Goal: Task Accomplishment & Management: Complete application form

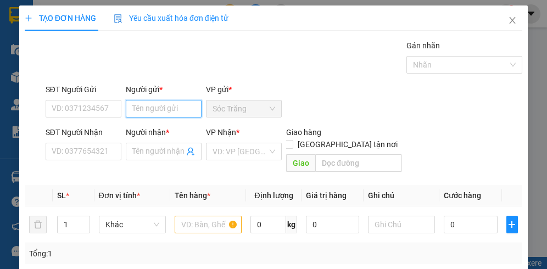
click at [157, 111] on input "Người gửi *" at bounding box center [164, 109] width 76 height 18
type input "d"
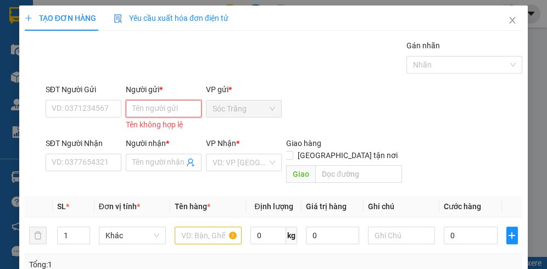
type input "D"
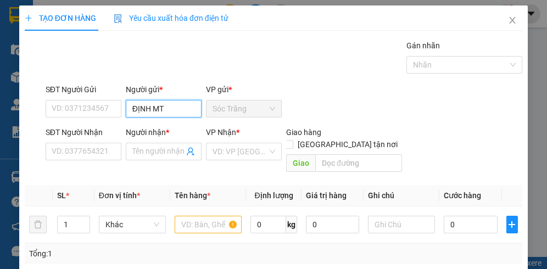
type input "ĐỊNH MT"
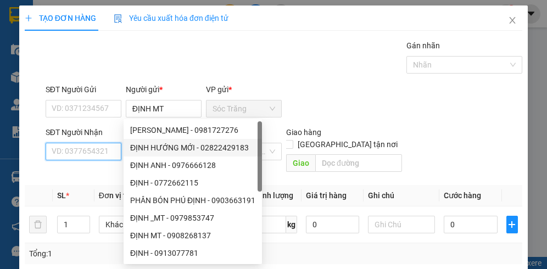
click at [62, 150] on input "SĐT Người Nhận" at bounding box center [84, 152] width 76 height 18
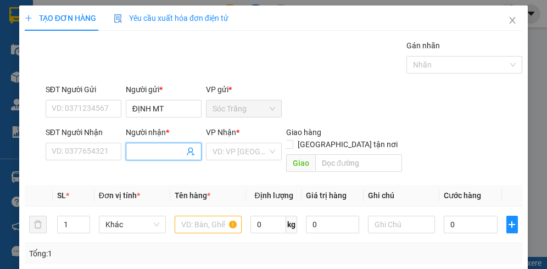
click at [147, 153] on input "Người nhận *" at bounding box center [158, 152] width 52 height 12
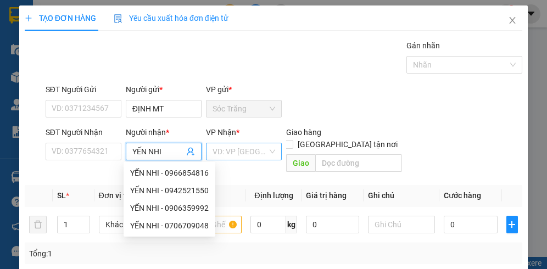
click at [264, 151] on div "VD: VP [GEOGRAPHIC_DATA]" at bounding box center [244, 152] width 76 height 18
type input "YẾN NHI"
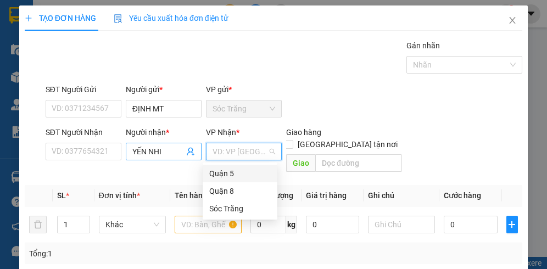
click at [163, 151] on input "YẾN NHI" at bounding box center [158, 152] width 52 height 12
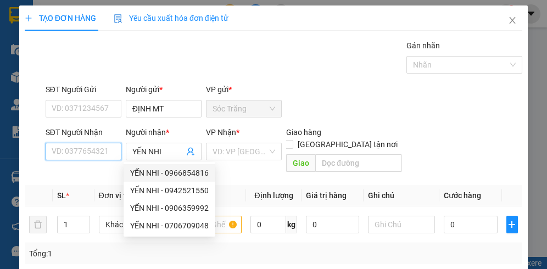
click at [78, 151] on input "SĐT Người Nhận" at bounding box center [84, 152] width 76 height 18
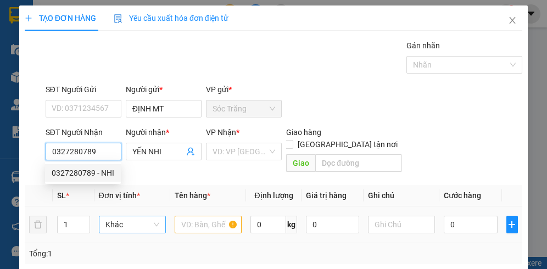
click at [142, 217] on span "Khác" at bounding box center [133, 225] width 54 height 16
type input "0327280789"
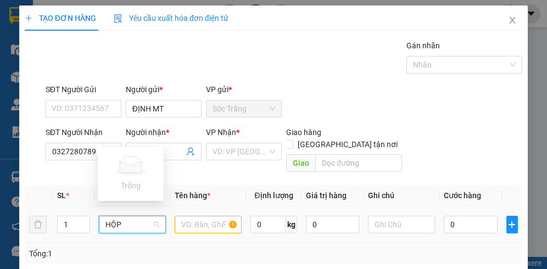
type input "HỘP"
click at [213, 216] on input "text" at bounding box center [208, 225] width 67 height 18
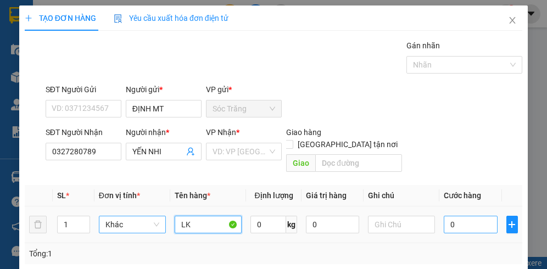
type input "LK"
click at [467, 216] on input "0" at bounding box center [470, 225] width 53 height 18
type input "2"
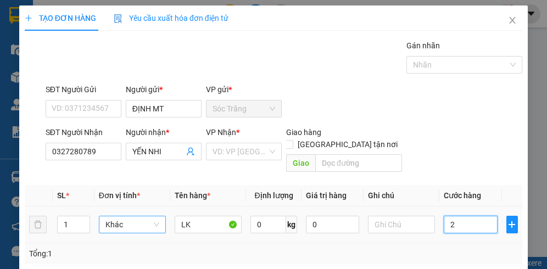
type input "20"
type input "200"
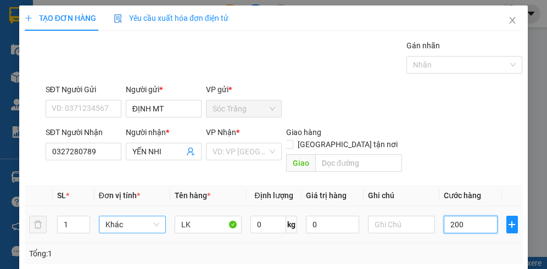
type input "200"
type input "2.000"
type input "20.000"
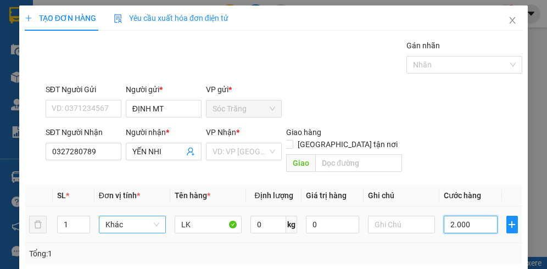
type input "20.000"
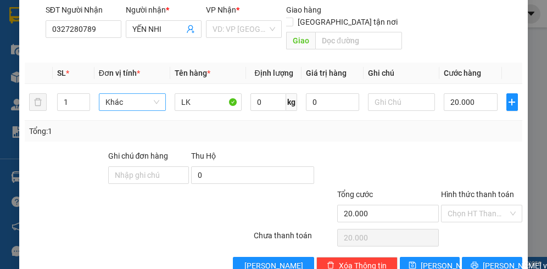
scroll to position [129, 0]
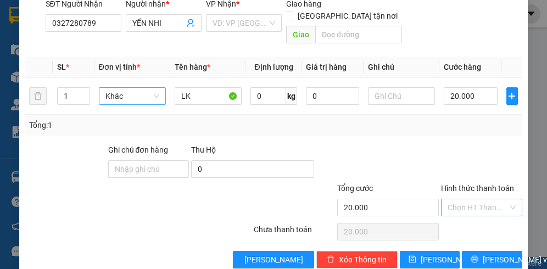
click at [475, 200] on input "Hình thức thanh toán" at bounding box center [478, 208] width 60 height 16
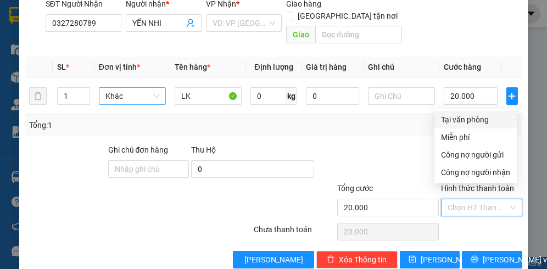
click at [467, 121] on div "Tại văn phòng" at bounding box center [475, 120] width 69 height 12
type input "0"
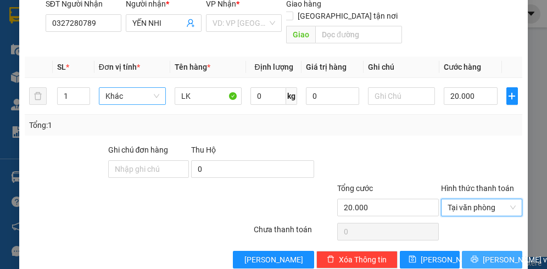
click at [490, 254] on span "[PERSON_NAME] và In" at bounding box center [521, 260] width 77 height 12
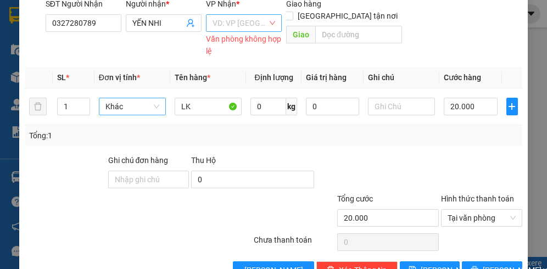
drag, startPoint x: 257, startPoint y: 12, endPoint x: 255, endPoint y: 21, distance: 9.5
click at [257, 12] on div "VP Nhận *" at bounding box center [244, 6] width 76 height 16
click at [255, 24] on input "search" at bounding box center [240, 23] width 55 height 16
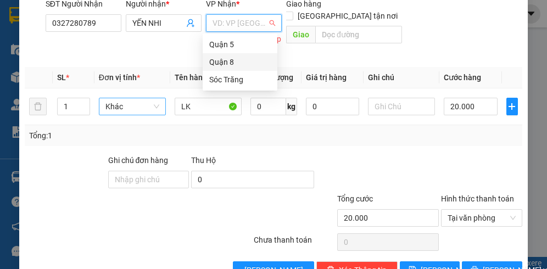
drag, startPoint x: 230, startPoint y: 63, endPoint x: 279, endPoint y: 80, distance: 52.0
click at [231, 64] on div "Quận 8" at bounding box center [240, 62] width 62 height 12
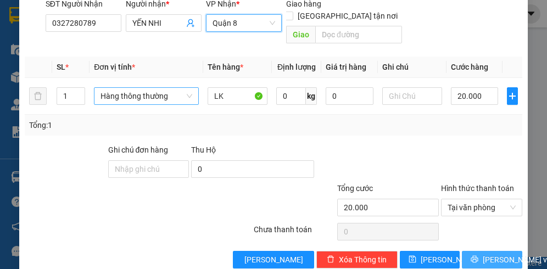
click at [493, 254] on span "[PERSON_NAME] và In" at bounding box center [521, 260] width 77 height 12
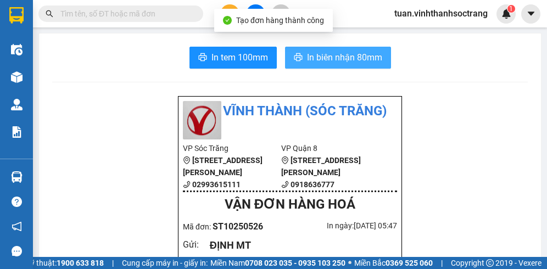
click at [286, 58] on button "In biên nhận 80mm" at bounding box center [338, 58] width 106 height 22
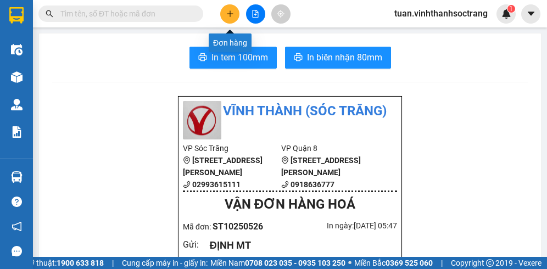
click at [231, 14] on icon "plus" at bounding box center [230, 14] width 8 height 8
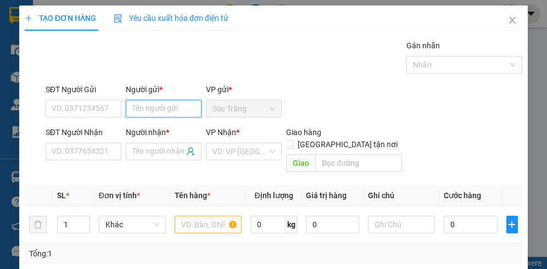
click at [171, 107] on input "Người gửi *" at bounding box center [164, 109] width 76 height 18
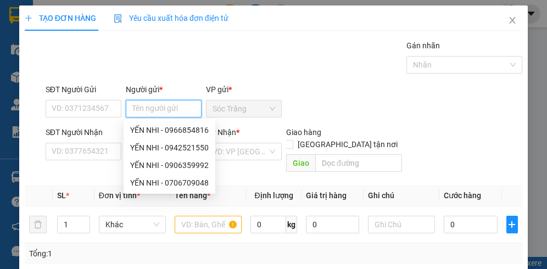
type input "D"
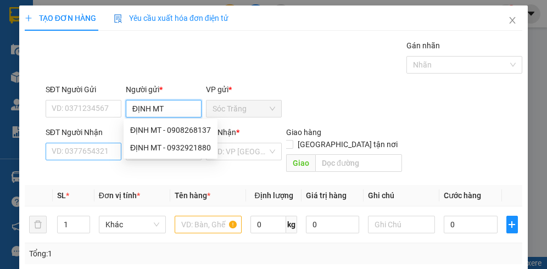
type input "ĐỊNH MT"
click at [87, 153] on input "SĐT Người Nhận" at bounding box center [84, 152] width 76 height 18
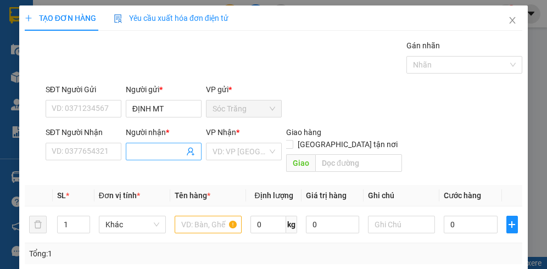
click at [143, 155] on input "Người nhận *" at bounding box center [158, 152] width 52 height 12
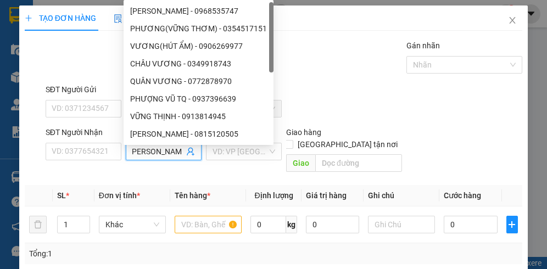
scroll to position [0, 8]
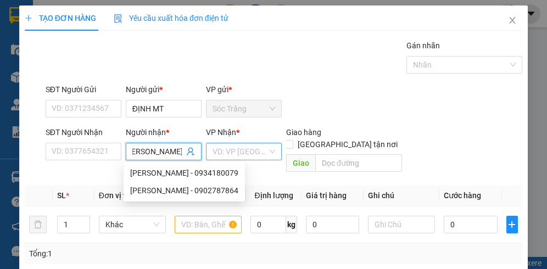
type input "[PERSON_NAME]"
click at [259, 151] on input "search" at bounding box center [240, 151] width 55 height 16
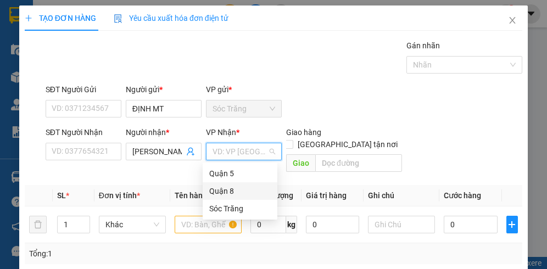
click at [224, 192] on div "Quận 8" at bounding box center [240, 191] width 62 height 12
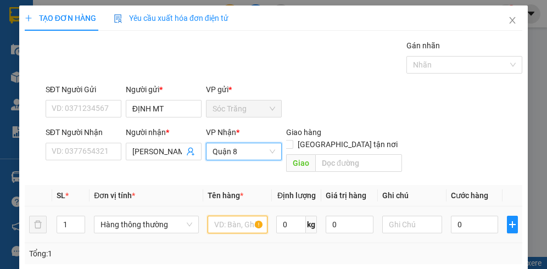
click at [234, 216] on input "text" at bounding box center [238, 225] width 60 height 18
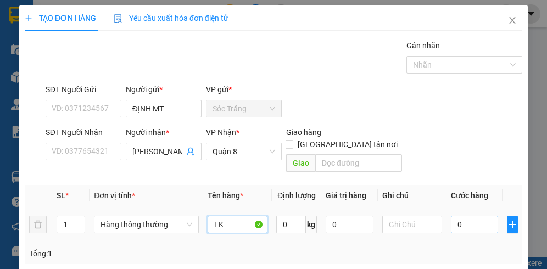
type input "LK"
click at [482, 216] on input "0" at bounding box center [474, 225] width 47 height 18
type input "2"
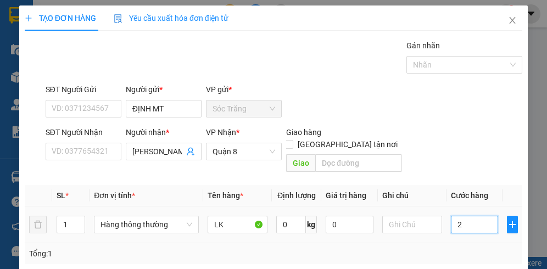
type input "20"
type input "200"
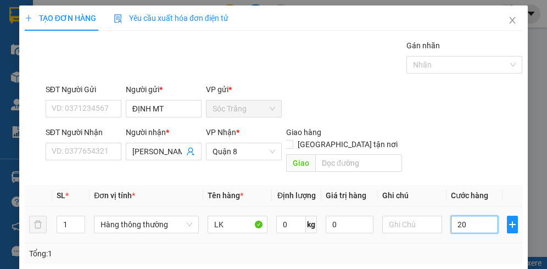
type input "200"
type input "2.000"
type input "20.000"
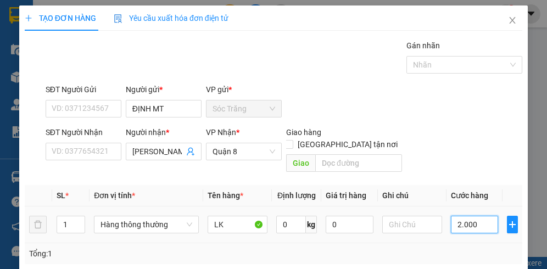
type input "20.000"
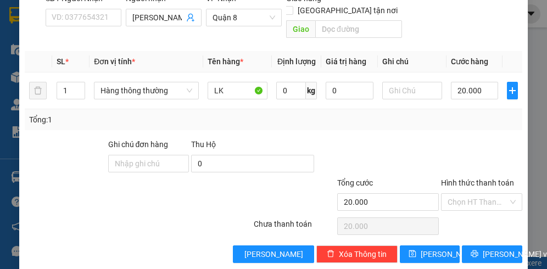
scroll to position [136, 0]
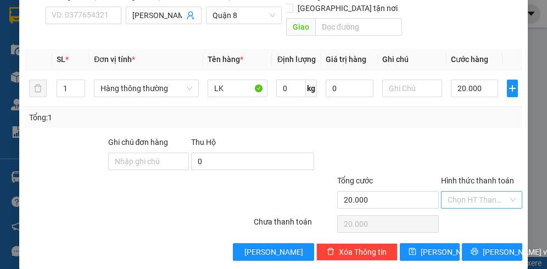
click at [487, 192] on input "Hình thức thanh toán" at bounding box center [478, 200] width 60 height 16
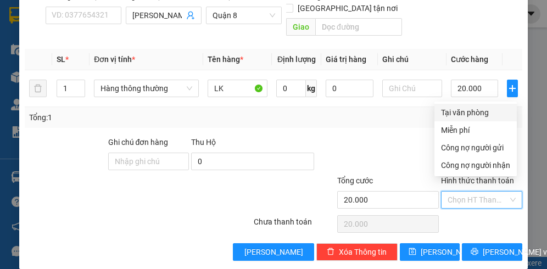
click at [468, 109] on div "Tại văn phòng" at bounding box center [475, 113] width 69 height 12
type input "0"
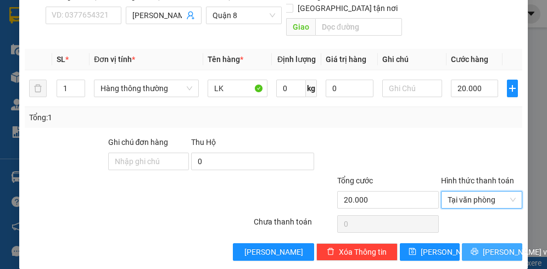
click at [483, 246] on span "[PERSON_NAME] và In" at bounding box center [521, 252] width 77 height 12
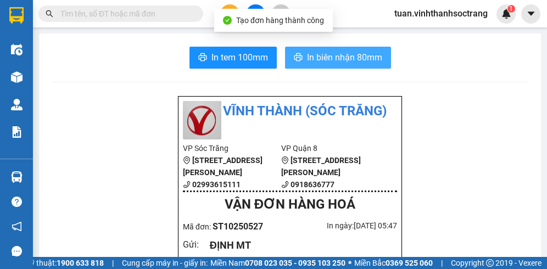
click at [366, 54] on span "In biên nhận 80mm" at bounding box center [344, 58] width 75 height 14
